Goal: Check status: Check status

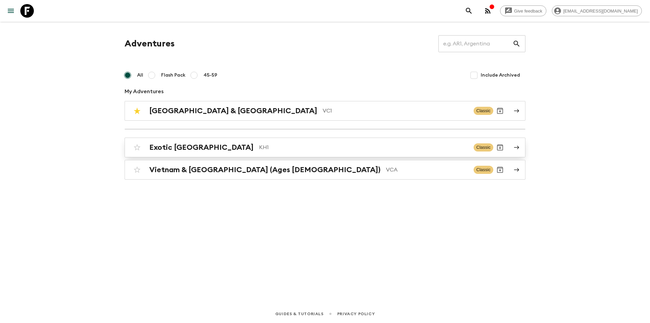
click at [181, 148] on h2 "Exotic [GEOGRAPHIC_DATA]" at bounding box center [201, 147] width 104 height 9
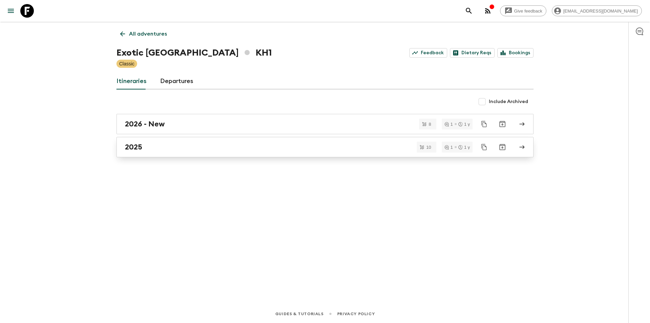
click at [162, 148] on div "2025" at bounding box center [319, 147] width 388 height 9
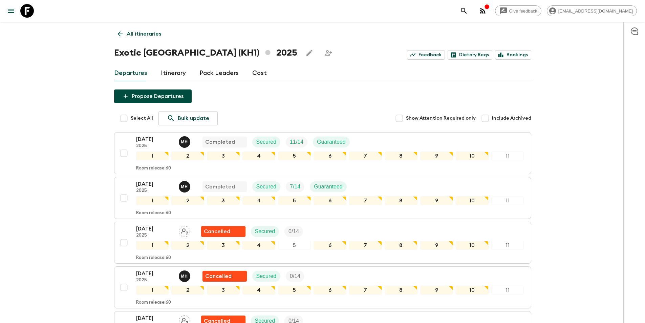
click at [180, 75] on link "Itinerary" at bounding box center [173, 73] width 25 height 16
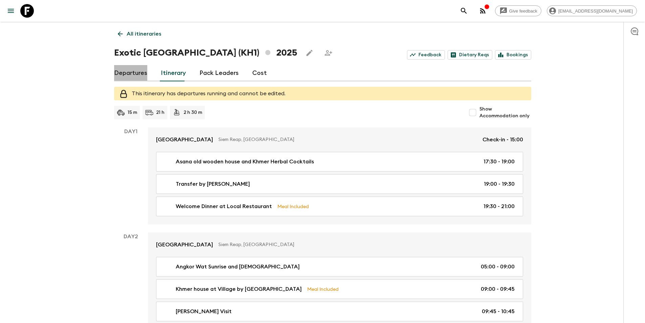
click at [131, 72] on link "Departures" at bounding box center [130, 73] width 33 height 16
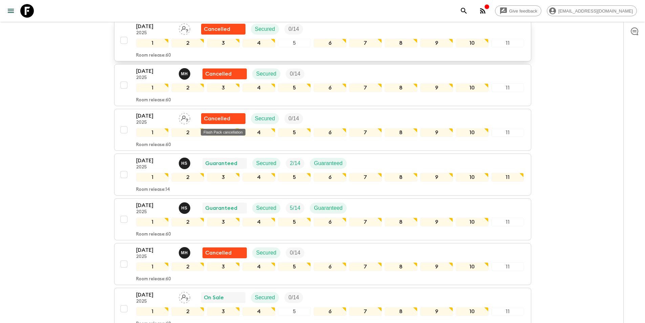
scroll to position [203, 0]
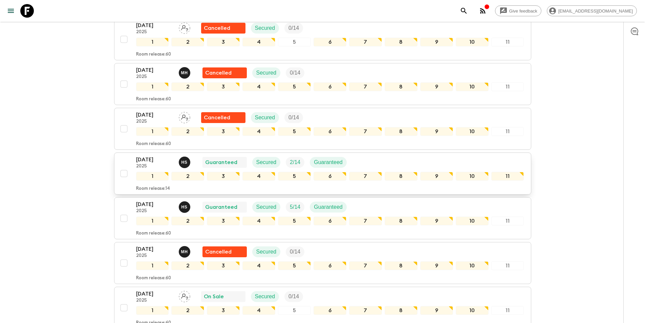
click at [152, 159] on p "[DATE]" at bounding box center [154, 159] width 37 height 8
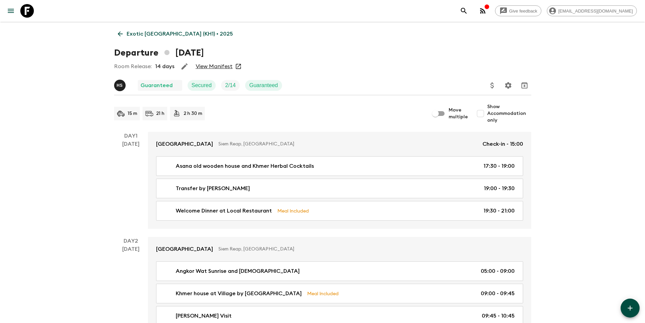
click at [207, 66] on link "View Manifest" at bounding box center [214, 66] width 37 height 7
click at [119, 32] on icon at bounding box center [120, 33] width 7 height 7
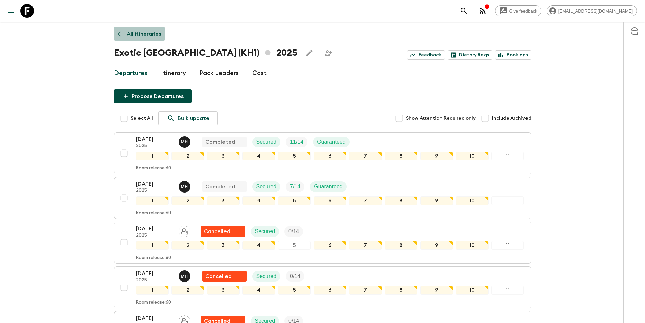
click at [117, 34] on icon at bounding box center [120, 33] width 7 height 7
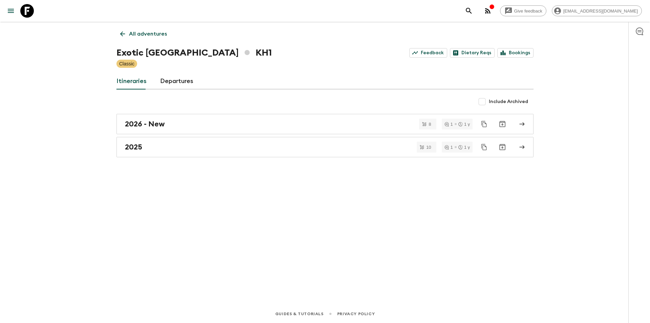
click at [127, 33] on link "All adventures" at bounding box center [144, 34] width 54 height 14
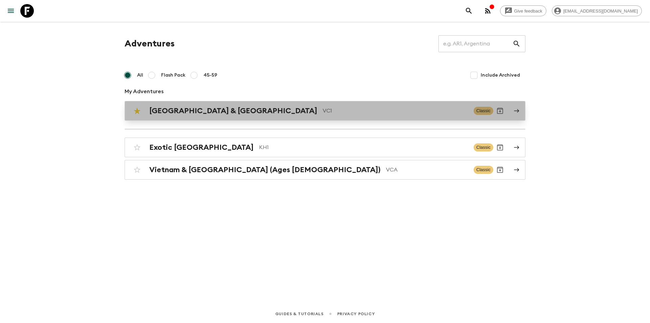
click at [191, 109] on h2 "[GEOGRAPHIC_DATA] & [GEOGRAPHIC_DATA]" at bounding box center [233, 110] width 168 height 9
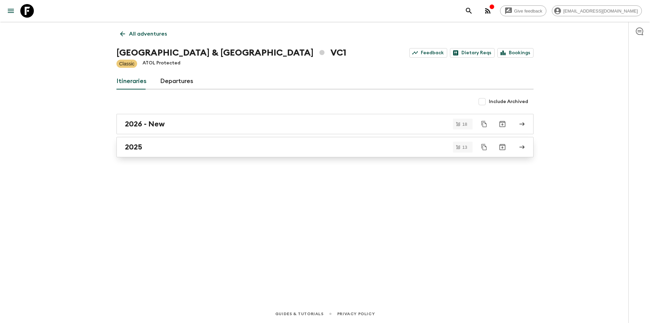
click at [149, 145] on div "2025" at bounding box center [319, 147] width 388 height 9
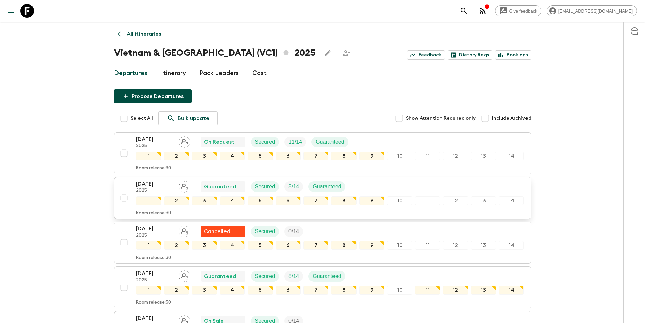
click at [153, 184] on p "[DATE]" at bounding box center [154, 184] width 37 height 8
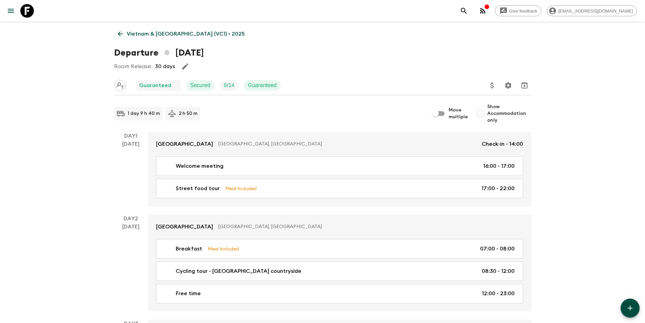
click at [122, 33] on icon at bounding box center [120, 33] width 7 height 7
